Goal: Transaction & Acquisition: Purchase product/service

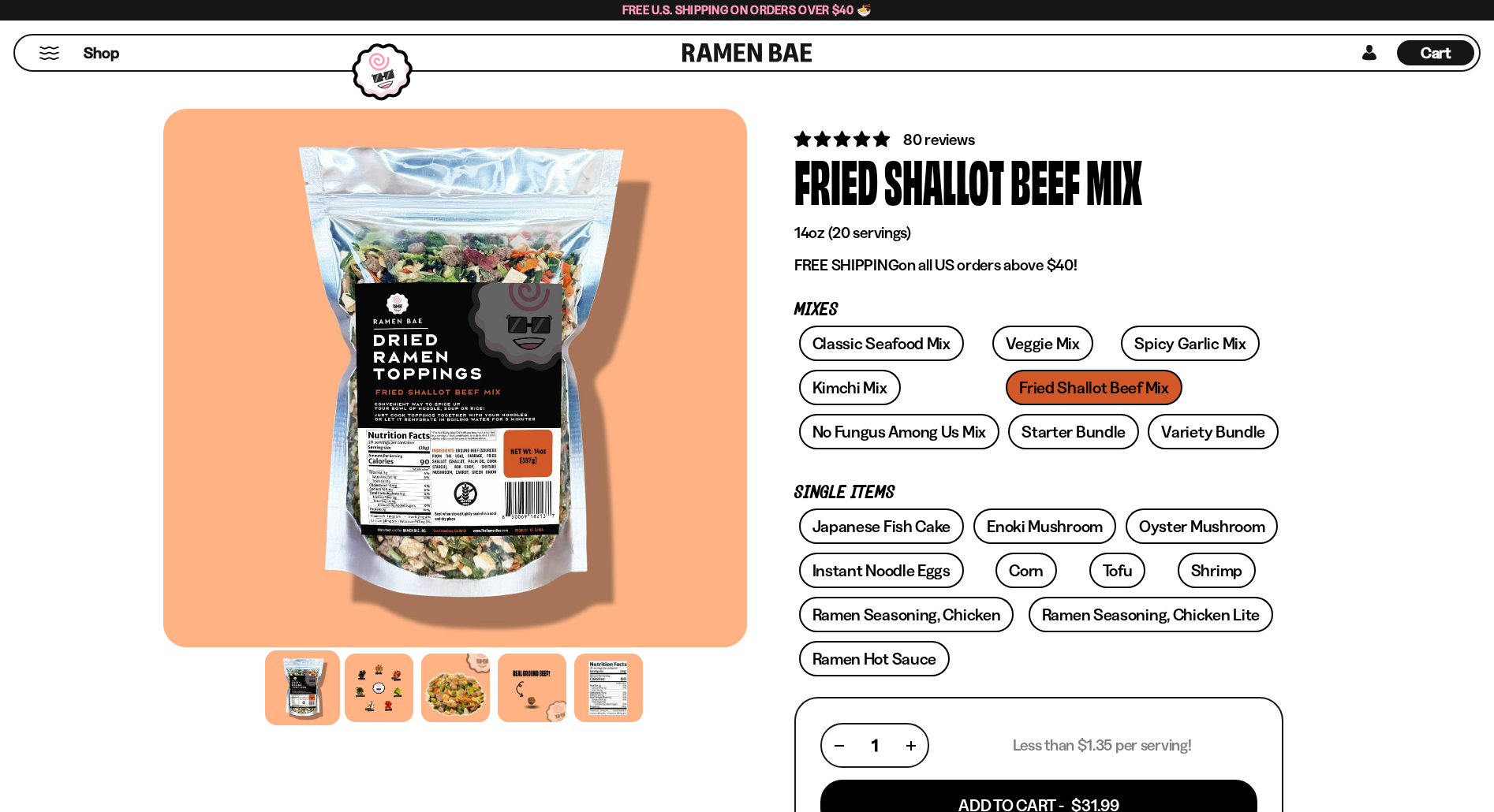
scroll to position [158, 0]
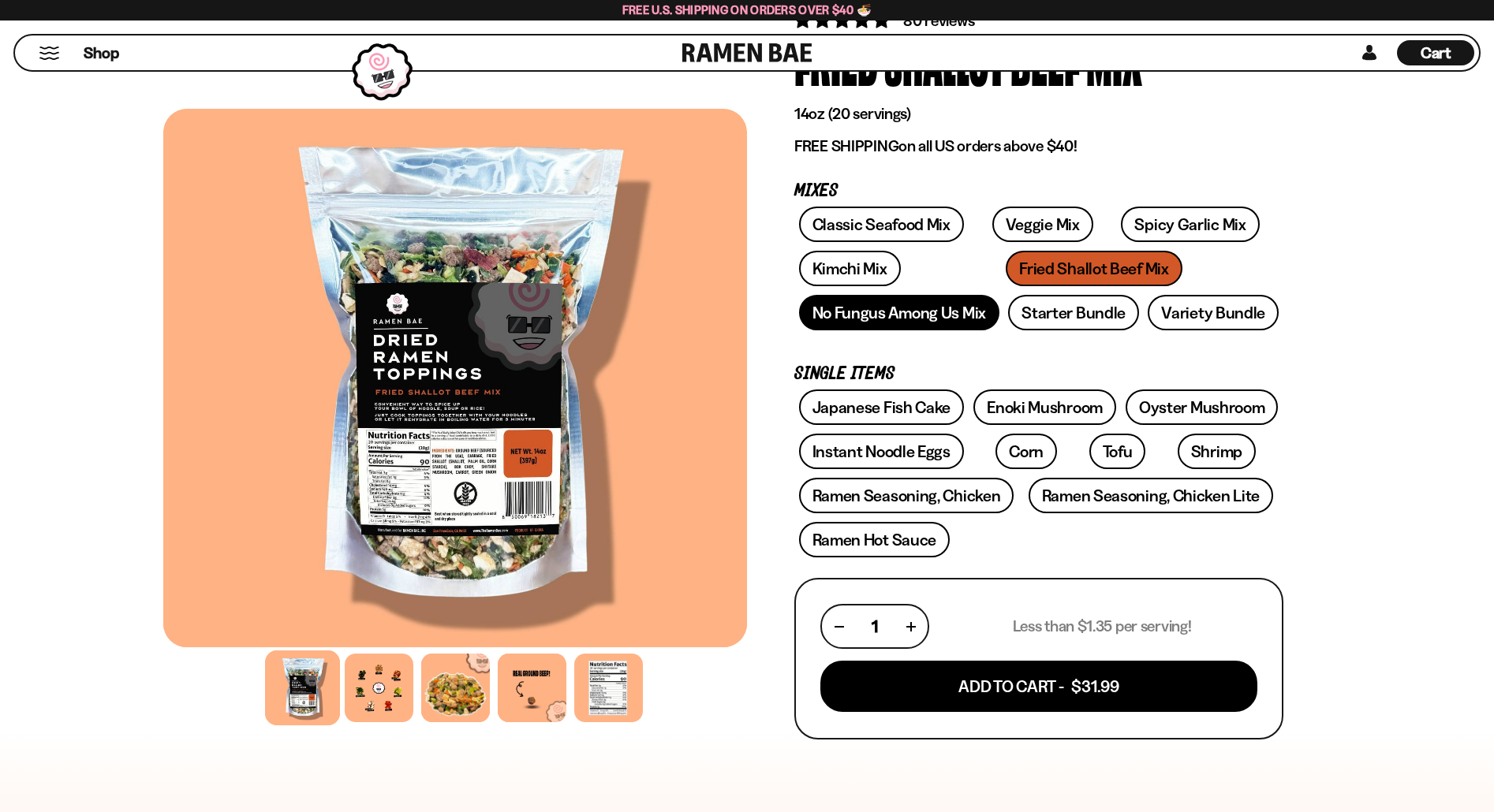
click at [891, 318] on link "No Fungus Among Us Mix" at bounding box center [900, 313] width 200 height 36
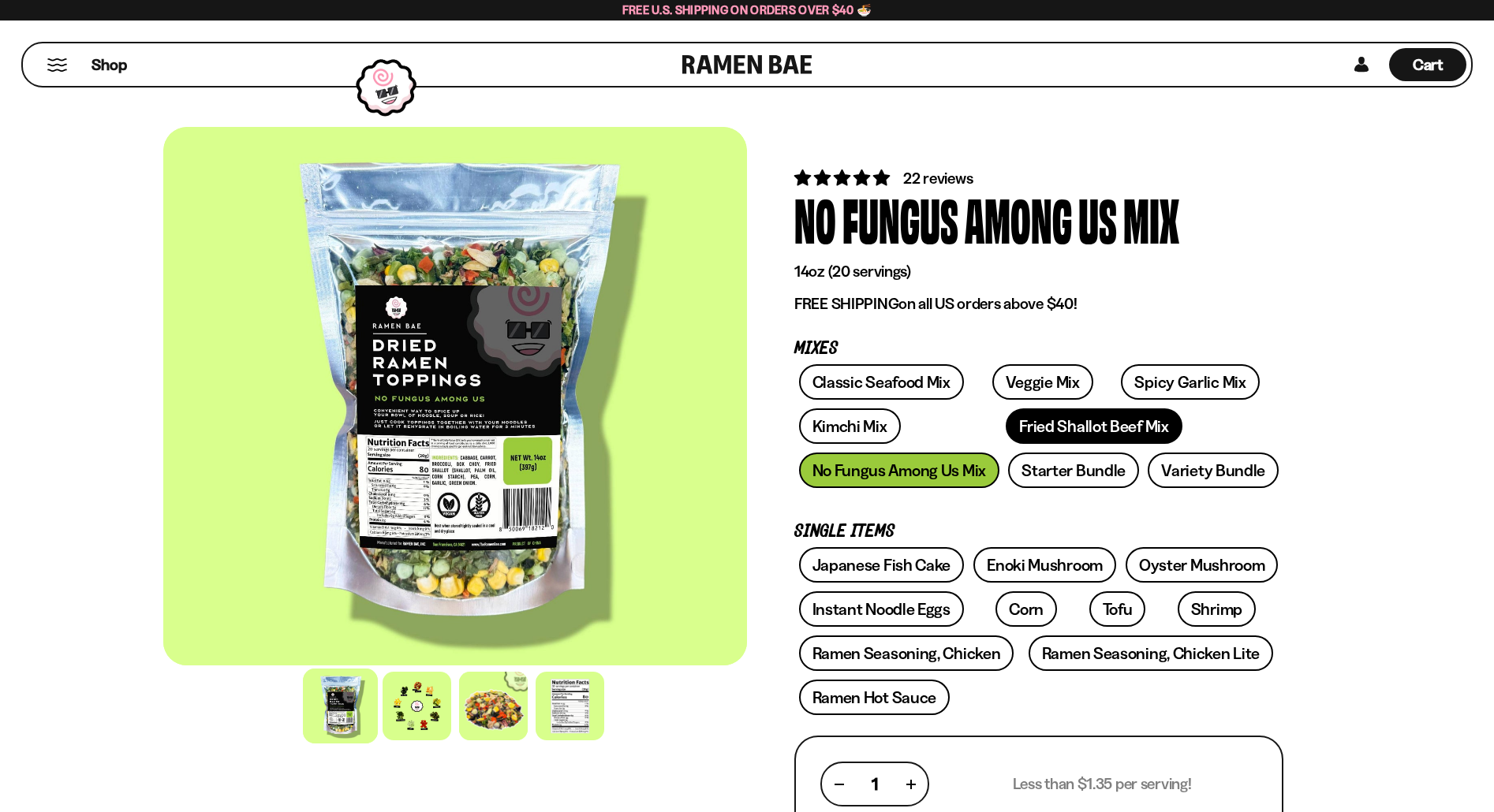
click at [1006, 427] on link "Fried Shallot Beef Mix" at bounding box center [1093, 426] width 176 height 36
